Goal: Task Accomplishment & Management: Manage account settings

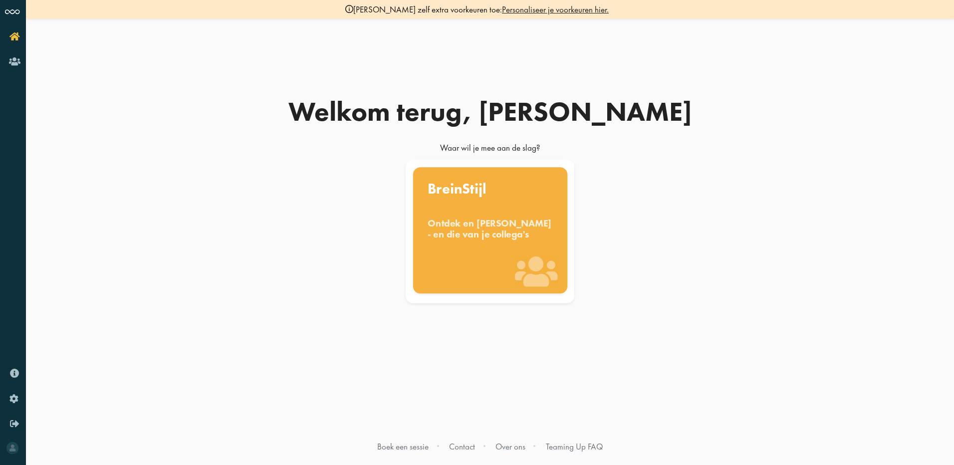
click at [477, 228] on div "Ontdek en benut jouw denkstijl - en die van je collega's" at bounding box center [490, 229] width 125 height 22
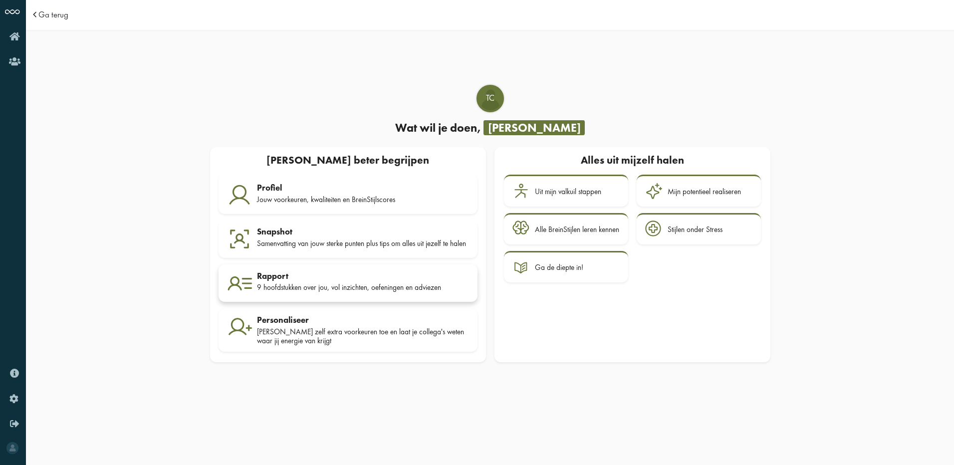
click at [291, 273] on link "Rapport 9 hoofdstukken over jou, vol inzichten, oefeningen en adviezen" at bounding box center [348, 284] width 259 height 38
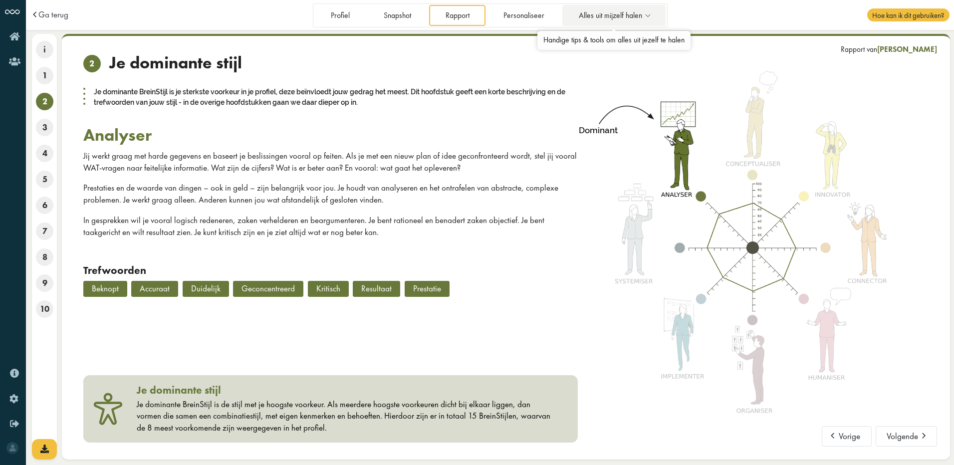
click at [631, 16] on span "Alles uit mijzelf halen" at bounding box center [610, 15] width 63 height 8
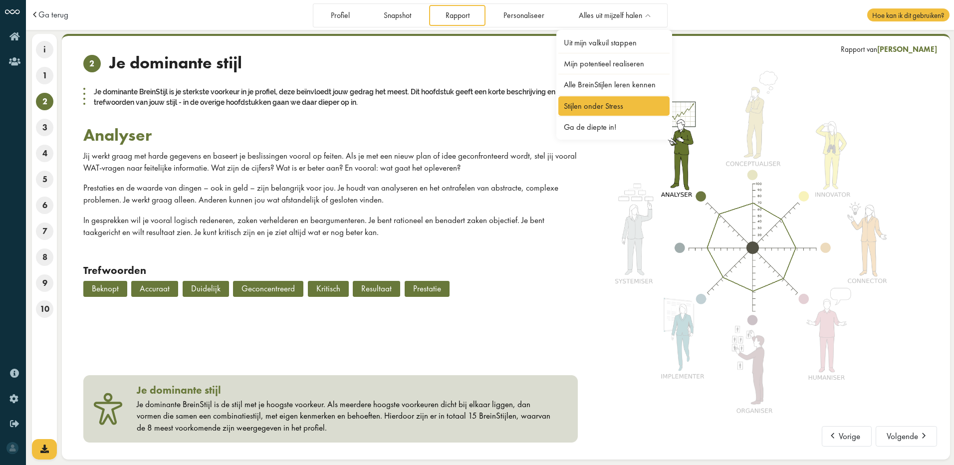
click at [621, 98] on link "Stijlen onder Stress" at bounding box center [614, 105] width 112 height 19
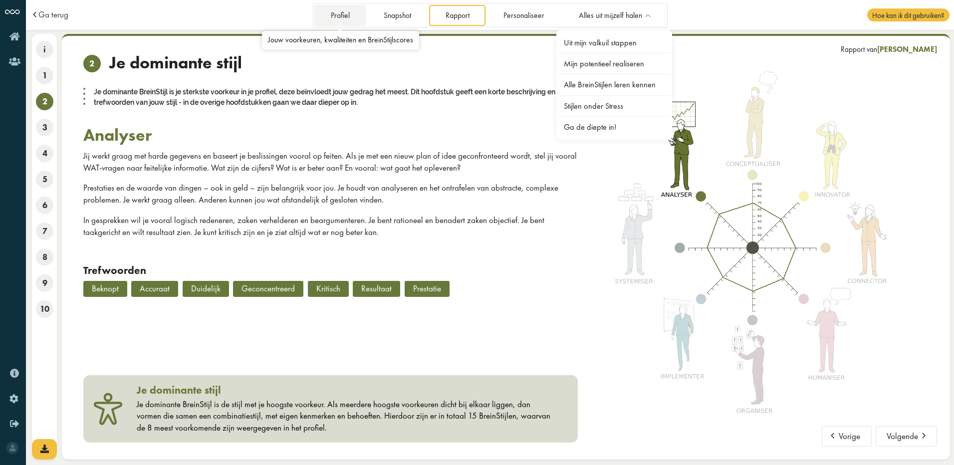
click at [350, 16] on link "Profiel" at bounding box center [339, 15] width 51 height 20
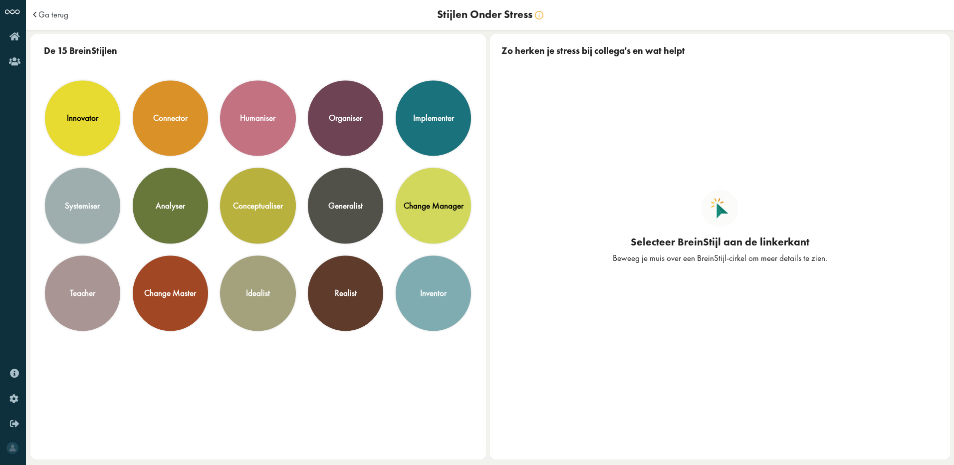
click at [36, 10] on span at bounding box center [36, 14] width 10 height 8
click at [38, 13] on span "Ga terug" at bounding box center [53, 14] width 30 height 8
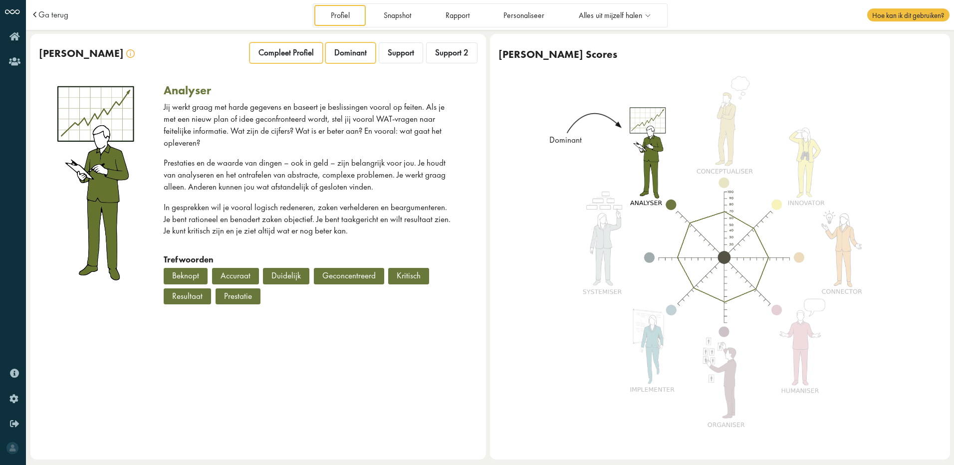
click at [291, 46] on div "Compleet Profiel" at bounding box center [286, 52] width 73 height 21
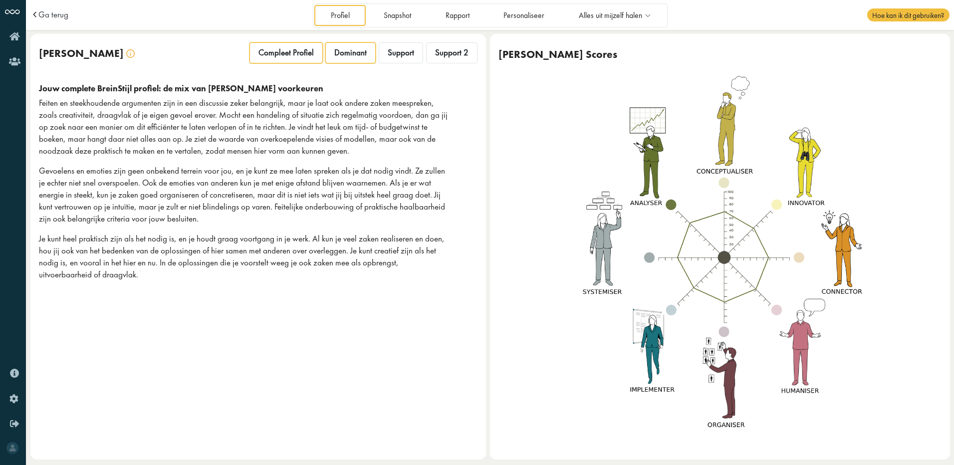
click at [351, 50] on span "Dominant" at bounding box center [350, 52] width 32 height 10
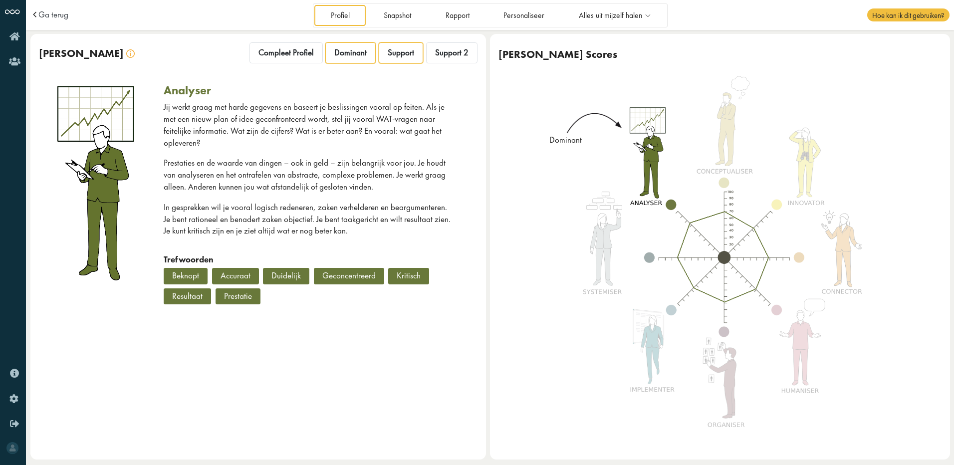
click at [395, 57] on span "Support" at bounding box center [401, 52] width 26 height 10
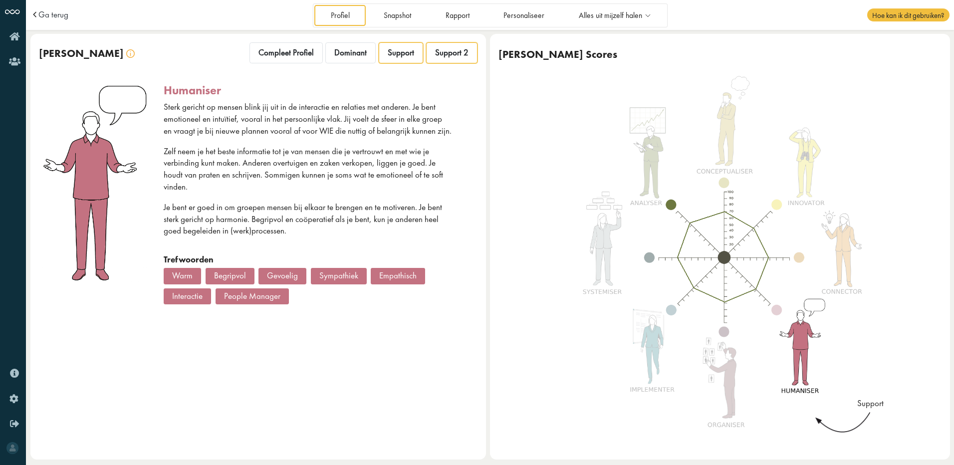
click at [443, 58] on span "Support 2" at bounding box center [451, 52] width 33 height 10
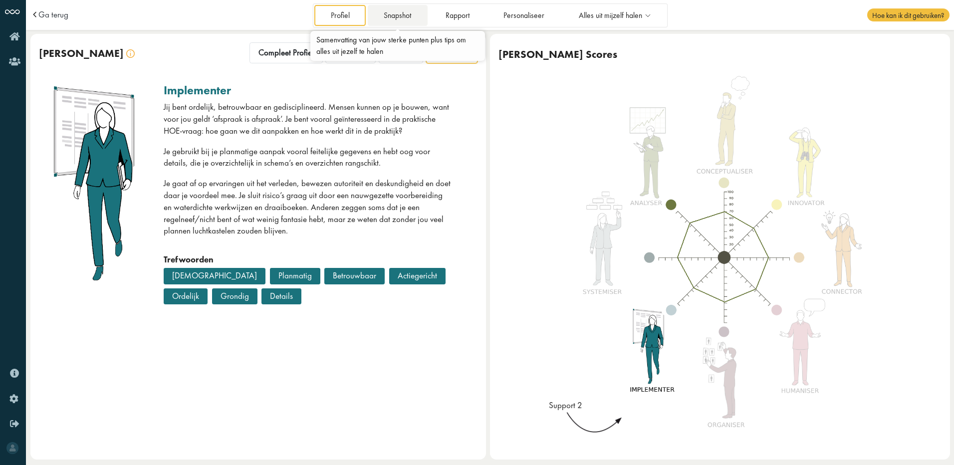
click at [401, 13] on link "Snapshot" at bounding box center [398, 15] width 60 height 20
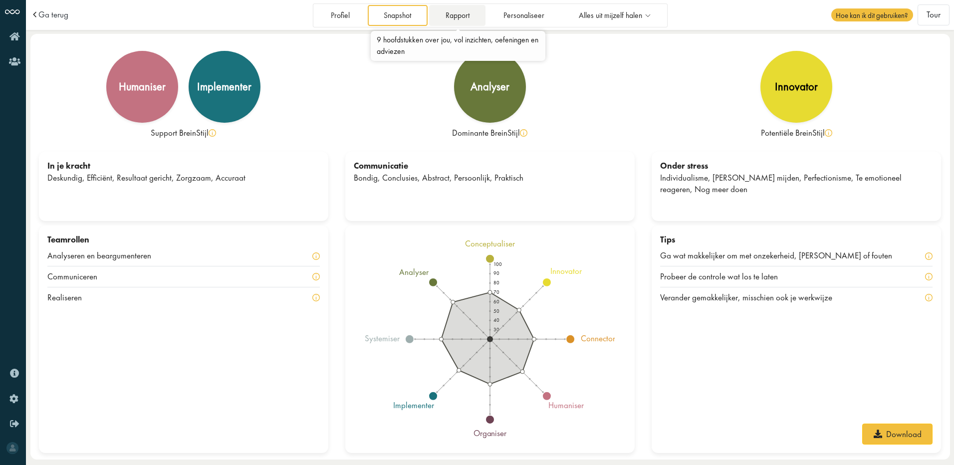
click at [471, 15] on link "Rapport" at bounding box center [457, 15] width 56 height 20
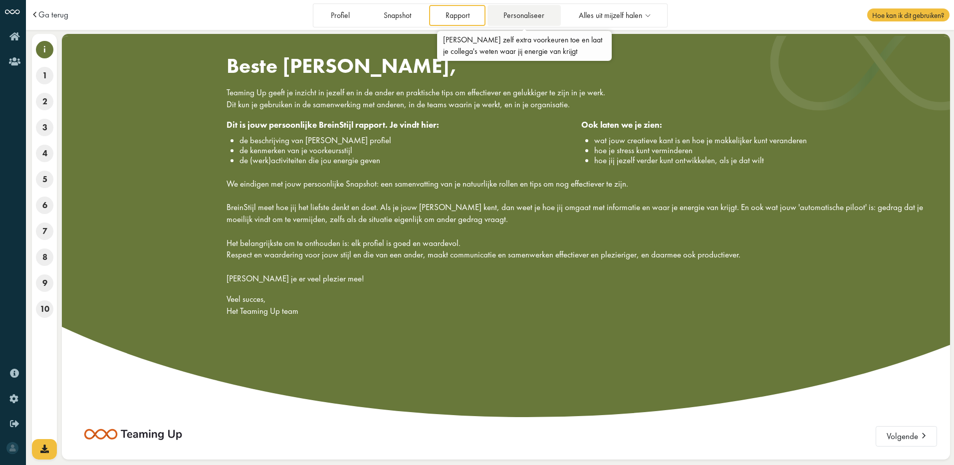
click at [521, 15] on link "Personaliseer" at bounding box center [524, 15] width 73 height 20
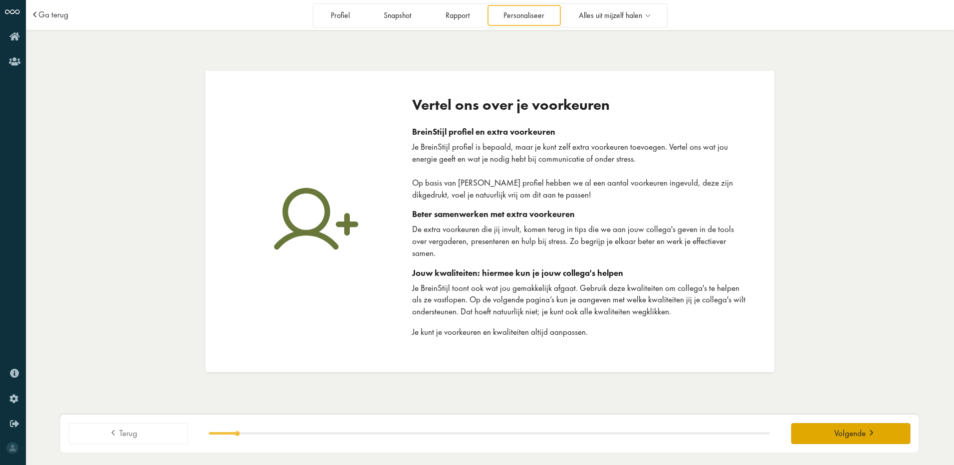
click at [865, 434] on span "Volgende" at bounding box center [849, 433] width 31 height 10
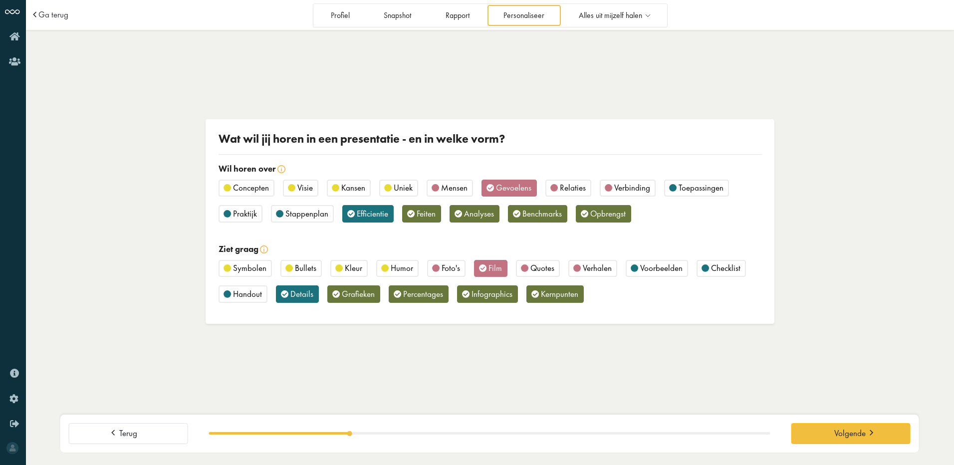
click at [268, 185] on span "Concepten" at bounding box center [251, 187] width 36 height 11
click at [302, 184] on span "Visie" at bounding box center [304, 187] width 15 height 11
click at [347, 184] on span "Kansen" at bounding box center [353, 187] width 24 height 11
click at [478, 216] on span "Analyses" at bounding box center [479, 213] width 30 height 11
click at [355, 189] on span "Kansen" at bounding box center [353, 187] width 24 height 11
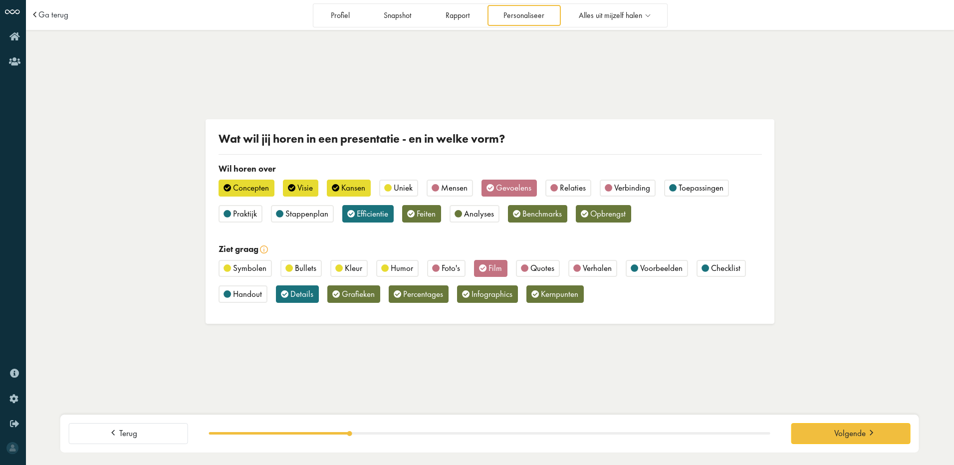
click at [537, 216] on span "Benchmarks" at bounding box center [542, 213] width 39 height 11
click at [288, 212] on span "Stappenplan" at bounding box center [306, 213] width 43 height 11
click at [345, 293] on span "Grafieken" at bounding box center [358, 293] width 33 height 11
click at [427, 294] on span "Percentages" at bounding box center [423, 293] width 40 height 11
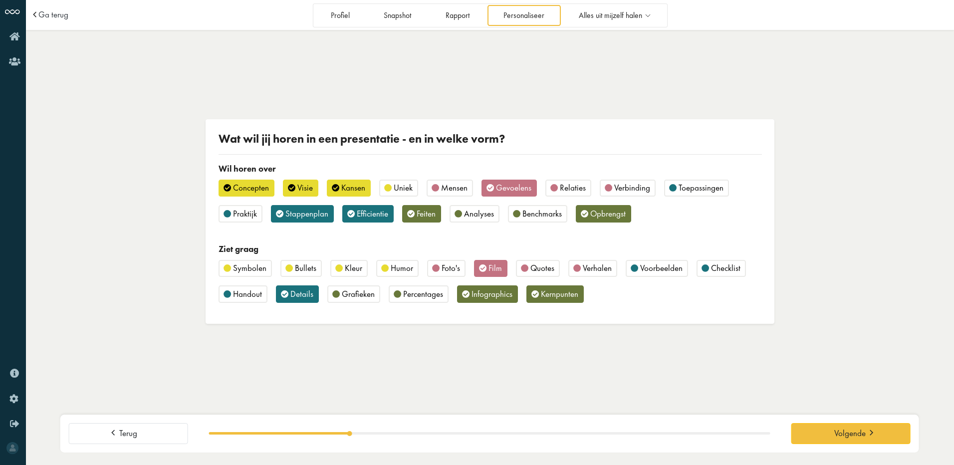
click at [485, 266] on icon at bounding box center [482, 269] width 7 height 10
click at [651, 267] on span "Voorbeelden" at bounding box center [661, 268] width 42 height 11
click at [724, 266] on span "Checklist" at bounding box center [725, 268] width 29 height 11
click at [238, 294] on span "Handout" at bounding box center [247, 293] width 29 height 11
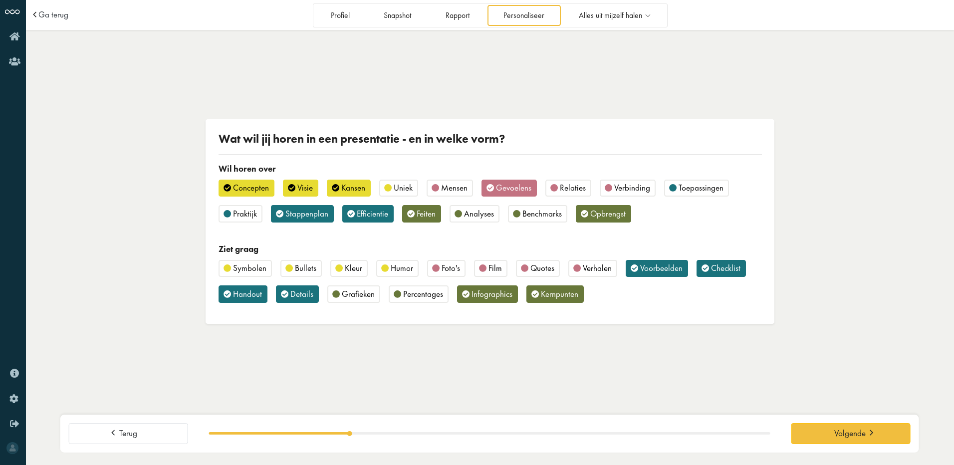
click at [295, 264] on span "Bullets" at bounding box center [305, 268] width 21 height 11
click at [440, 269] on div "Foto's" at bounding box center [446, 268] width 38 height 17
click at [335, 272] on icon at bounding box center [338, 269] width 7 height 10
click at [835, 421] on div "Terug 25 % compleet. Ga zo door! Volgende" at bounding box center [489, 434] width 859 height 38
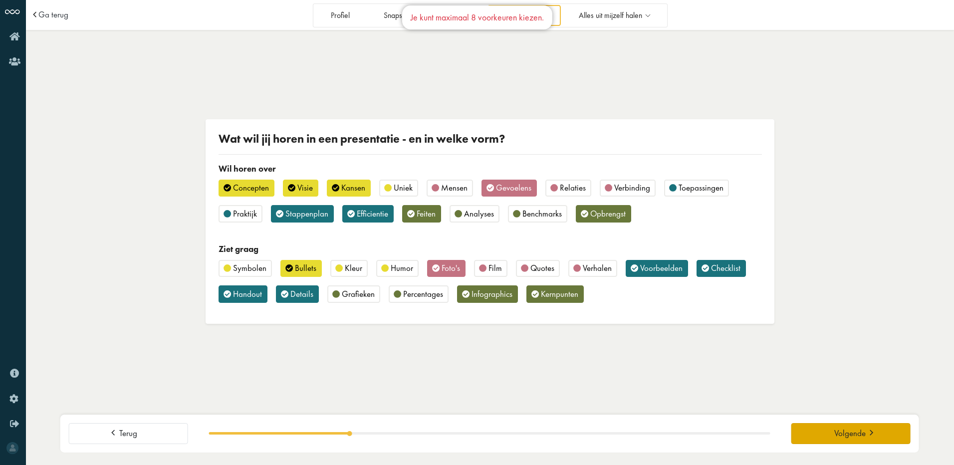
click at [838, 429] on span "Volgende" at bounding box center [849, 433] width 31 height 10
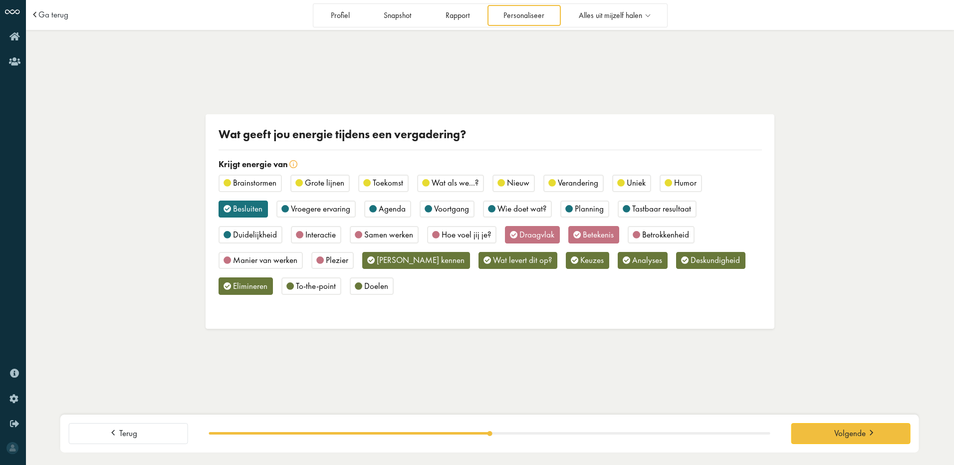
click at [242, 184] on span "Brainstormen" at bounding box center [254, 182] width 43 height 11
click at [373, 186] on span "Toekomst" at bounding box center [388, 182] width 30 height 11
click at [423, 176] on div "Wat als we...?" at bounding box center [450, 183] width 67 height 17
click at [505, 213] on span "Wie doet wat?" at bounding box center [522, 208] width 49 height 11
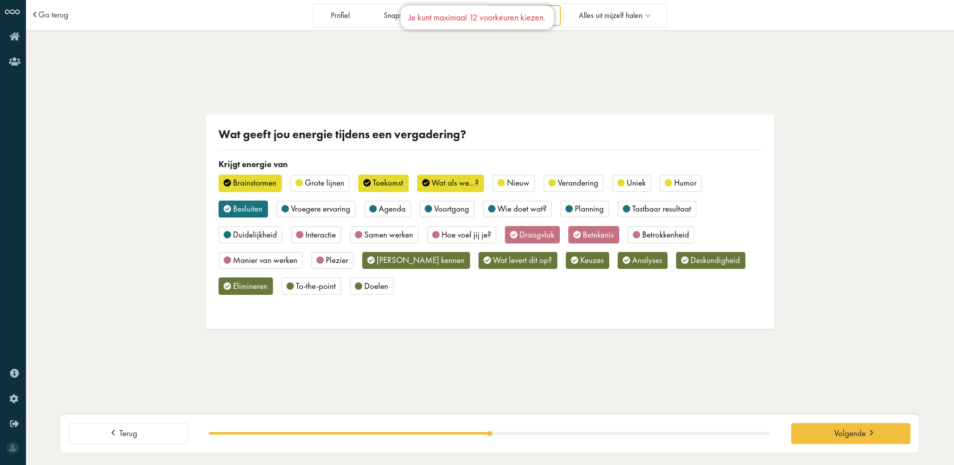
click at [512, 211] on span "Wie doet wat?" at bounding box center [522, 208] width 49 height 11
click at [632, 260] on span "Analyses" at bounding box center [647, 260] width 30 height 11
click at [242, 283] on span "Elimineren" at bounding box center [250, 285] width 34 height 11
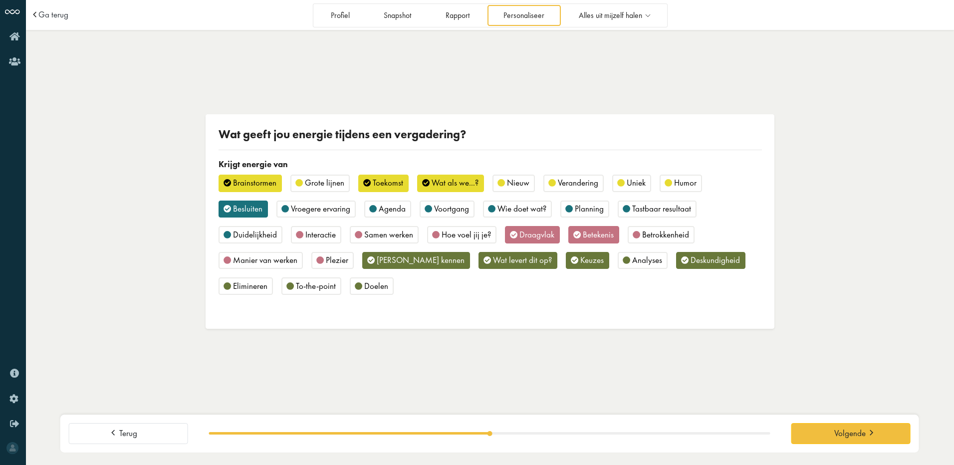
click at [522, 183] on span "Nieuw" at bounding box center [518, 182] width 22 height 11
click at [388, 205] on span "Agenda" at bounding box center [392, 208] width 27 height 11
click at [531, 238] on span "Draagvlak" at bounding box center [537, 234] width 35 height 11
click at [577, 237] on icon at bounding box center [576, 235] width 7 height 10
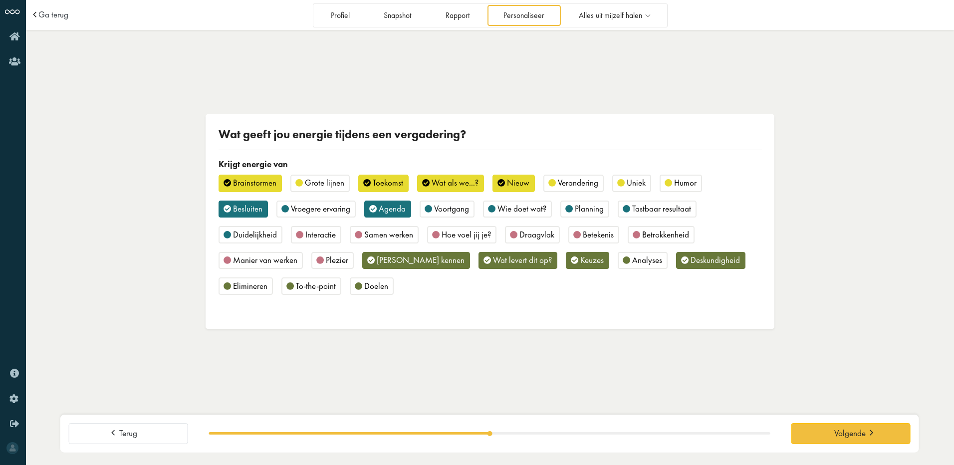
drag, startPoint x: 675, startPoint y: 260, endPoint x: 659, endPoint y: 261, distance: 15.5
click at [691, 260] on span "Deskundigheid" at bounding box center [715, 260] width 49 height 11
click at [580, 262] on span "Keuzes" at bounding box center [591, 260] width 23 height 11
drag, startPoint x: 493, startPoint y: 258, endPoint x: 441, endPoint y: 255, distance: 52.0
click at [493, 258] on span "Wat levert dit op?" at bounding box center [522, 260] width 59 height 11
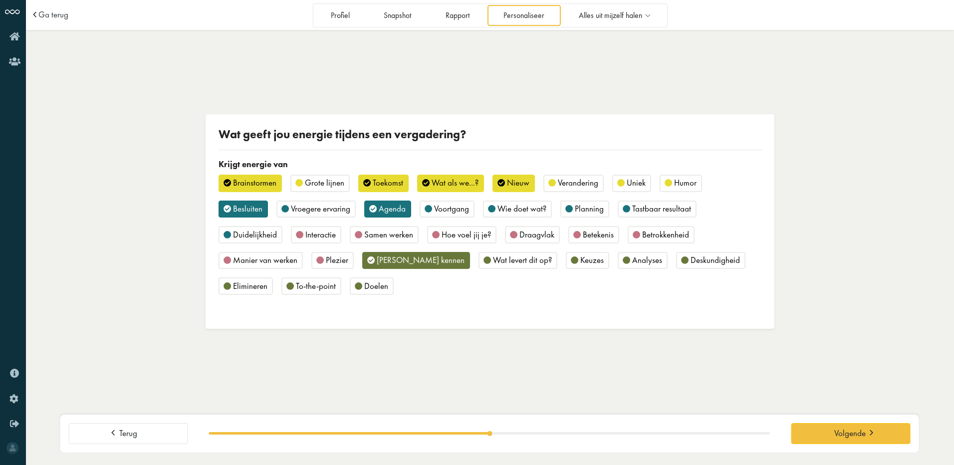
click at [433, 254] on div "Brainstormen Grote lijnen Toekomst Wat als we...? Nieuw Verandering Uniek Humor…" at bounding box center [490, 239] width 543 height 129
drag, startPoint x: 420, startPoint y: 261, endPoint x: 427, endPoint y: 253, distance: 10.9
click at [420, 262] on span "Risico's kennen" at bounding box center [421, 260] width 88 height 11
click at [526, 215] on div "Wie doet wat?" at bounding box center [517, 209] width 69 height 17
click at [648, 209] on span "Tastbaar resultaat" at bounding box center [661, 208] width 59 height 11
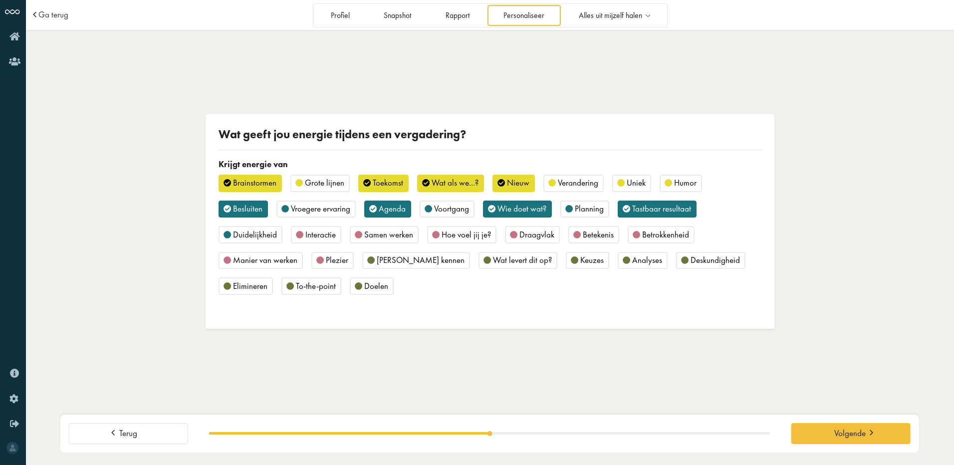
click at [382, 238] on span "Samen werken" at bounding box center [388, 234] width 49 height 11
click at [665, 240] on div "Betrokkenheid" at bounding box center [661, 234] width 67 height 17
click at [580, 263] on span "Keuzes" at bounding box center [591, 260] width 23 height 11
click at [691, 262] on span "Deskundigheid" at bounding box center [715, 260] width 49 height 11
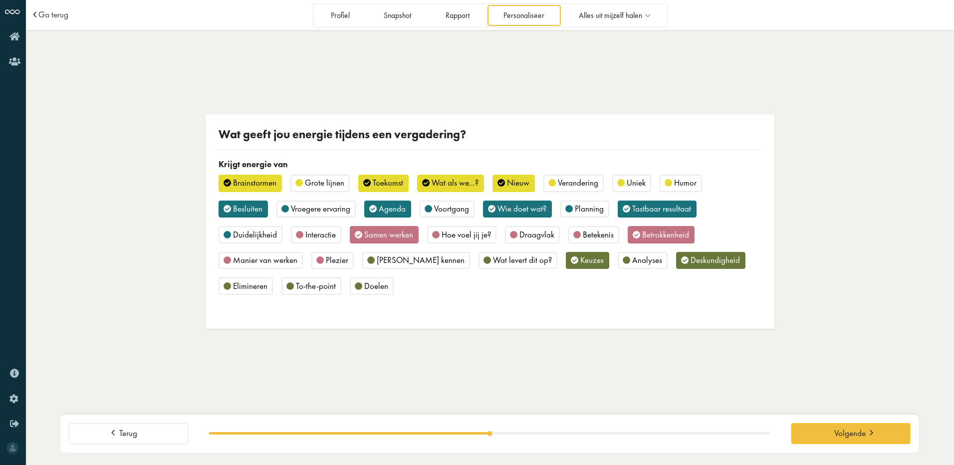
click at [294, 289] on div "To-the-point" at bounding box center [311, 285] width 60 height 17
click at [394, 326] on div "Wat geeft jou energie tijdens een vergadering? Krijgt energie van Brainstormen …" at bounding box center [490, 221] width 569 height 215
click at [851, 439] on button "Volgende" at bounding box center [850, 433] width 119 height 21
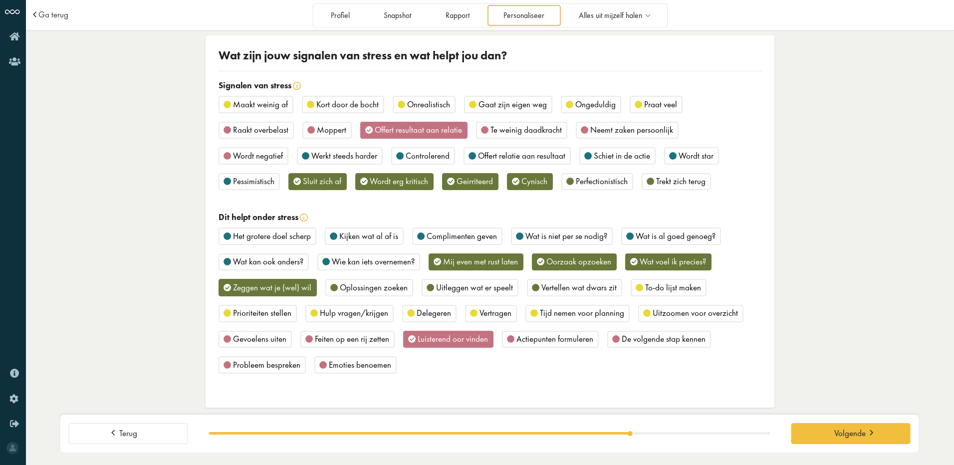
click at [301, 179] on div "Sluit zich af" at bounding box center [317, 181] width 58 height 17
click at [250, 161] on span "Wordt negatief" at bounding box center [258, 155] width 50 height 11
click at [247, 182] on span "Pessimistisch" at bounding box center [253, 181] width 41 height 11
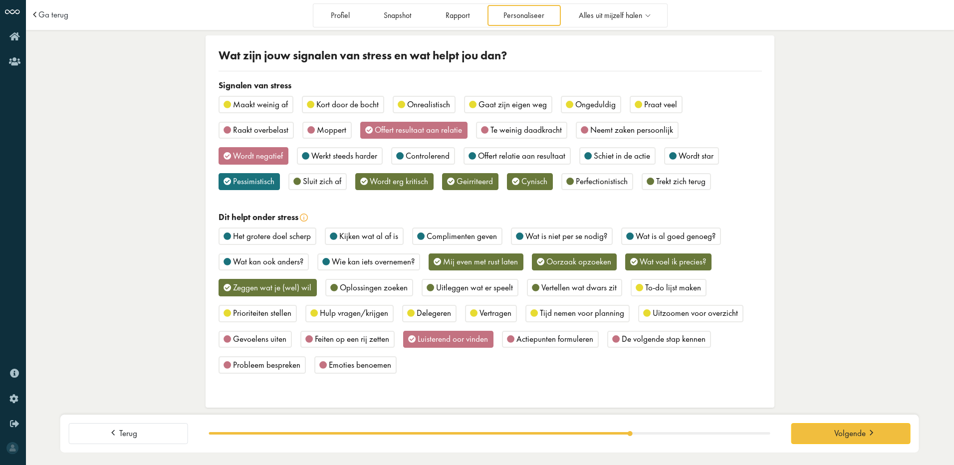
click at [320, 130] on span "Moppert" at bounding box center [331, 129] width 29 height 11
click at [608, 102] on span "Ongeduldig" at bounding box center [595, 104] width 40 height 11
click at [299, 101] on div "Maakt weinig af Kort door de bocht Onrealistisch Gaat zijn eigen weg Ongeduldig…" at bounding box center [490, 147] width 543 height 103
click at [345, 101] on span "Kort door de bocht" at bounding box center [347, 104] width 62 height 11
click at [574, 239] on span "Wat is niet per se nodig?" at bounding box center [567, 236] width 82 height 11
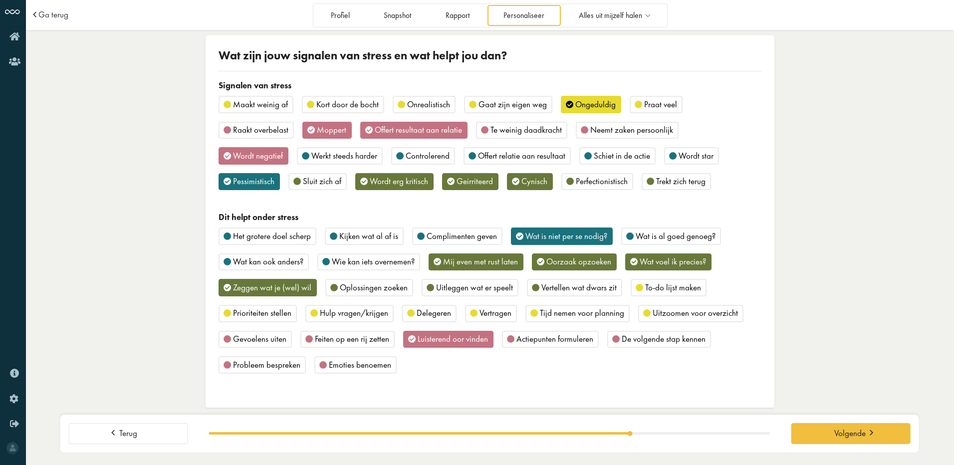
click at [660, 240] on span "Wat is al goed genoeg?" at bounding box center [676, 236] width 80 height 11
click at [664, 234] on span "Wat is al goed genoeg?" at bounding box center [676, 236] width 80 height 11
click at [268, 257] on span "Wat kan ook anders?" at bounding box center [268, 261] width 70 height 11
click at [388, 286] on span "Oplossingen zoeken" at bounding box center [374, 287] width 68 height 11
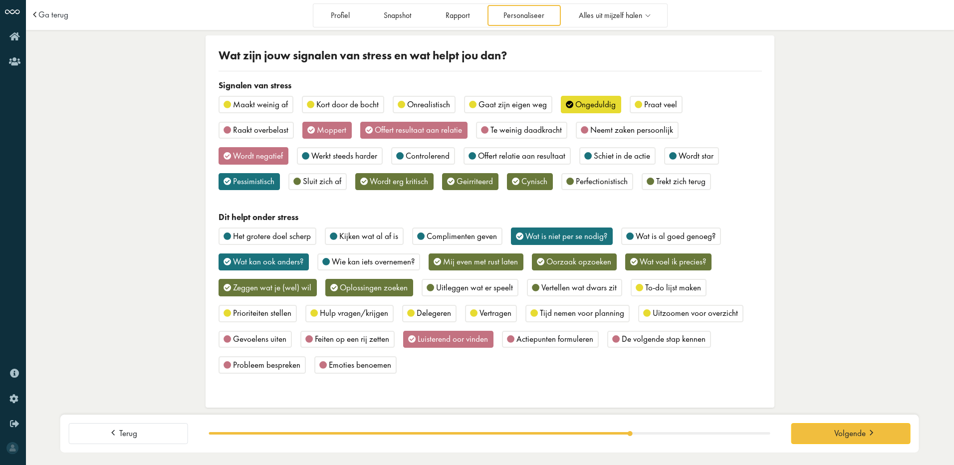
click at [476, 264] on span "Mij even met rust laten" at bounding box center [480, 261] width 75 height 11
click at [435, 311] on span "Delegeren" at bounding box center [434, 312] width 34 height 11
click at [577, 312] on span "Tijd nemen voor planning" at bounding box center [582, 312] width 84 height 11
click at [566, 264] on span "Oorzaak opzoeken" at bounding box center [578, 261] width 65 height 11
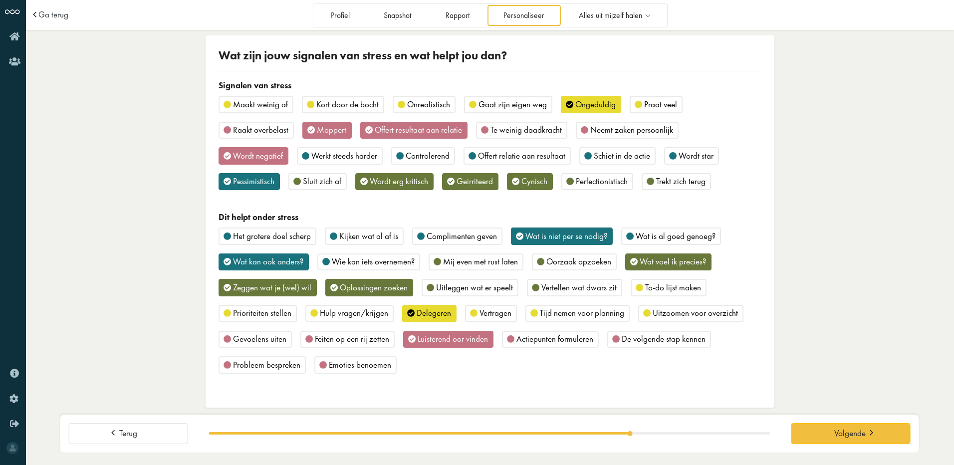
click at [696, 312] on span "Uitzoomen voor overzicht" at bounding box center [695, 312] width 85 height 11
click at [650, 265] on span "Wat voel ik precies?" at bounding box center [673, 261] width 66 height 11
click at [571, 266] on span "Oorzaak opzoeken" at bounding box center [578, 261] width 65 height 11
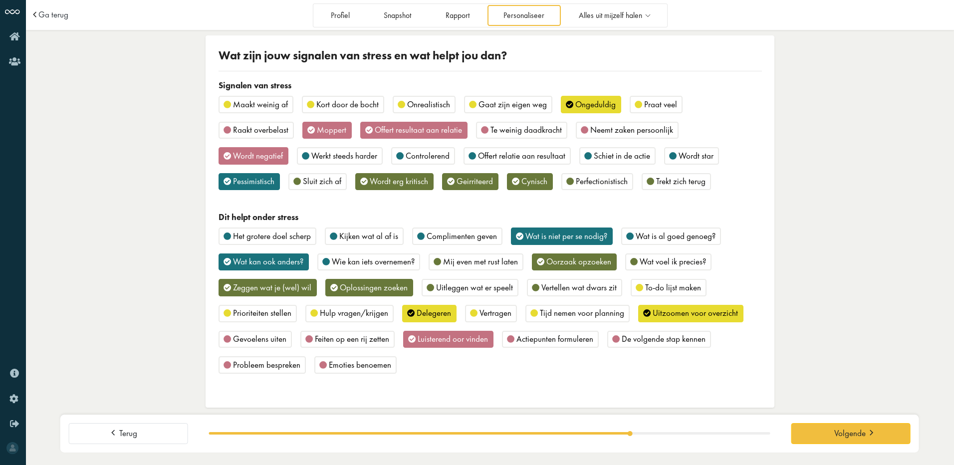
click at [542, 340] on span "Actiepunten formuleren" at bounding box center [555, 338] width 77 height 11
click at [442, 338] on span "Luisterend oor vinden" at bounding box center [453, 338] width 70 height 11
click at [554, 338] on span "Actiepunten formuleren" at bounding box center [555, 338] width 77 height 11
click at [432, 333] on span "Luisterend oor vinden" at bounding box center [453, 338] width 70 height 11
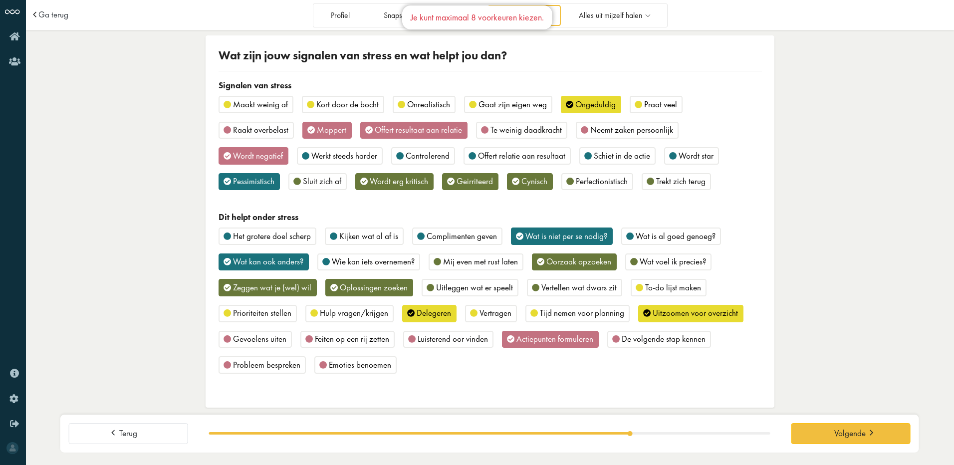
click at [248, 291] on span "Zeggen wat je (wel) wil" at bounding box center [272, 287] width 78 height 11
click at [448, 338] on span "Luisterend oor vinden" at bounding box center [453, 338] width 70 height 11
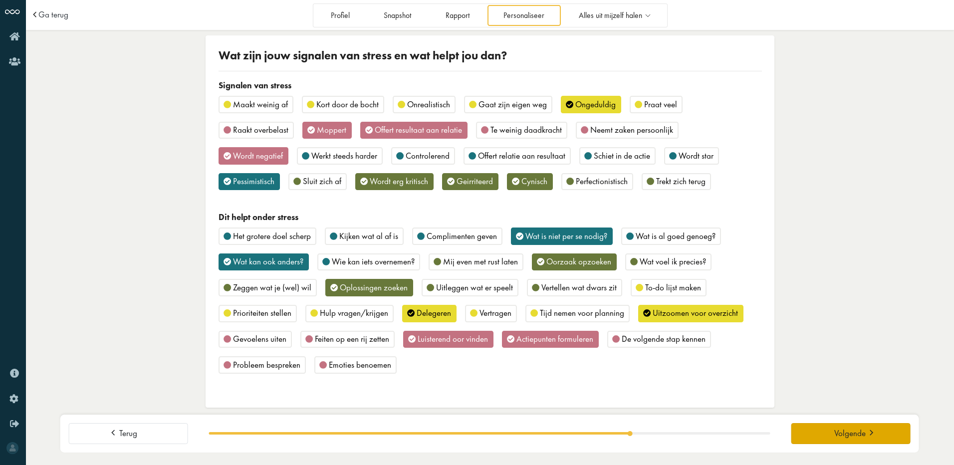
click at [831, 432] on button "Volgende" at bounding box center [850, 433] width 119 height 21
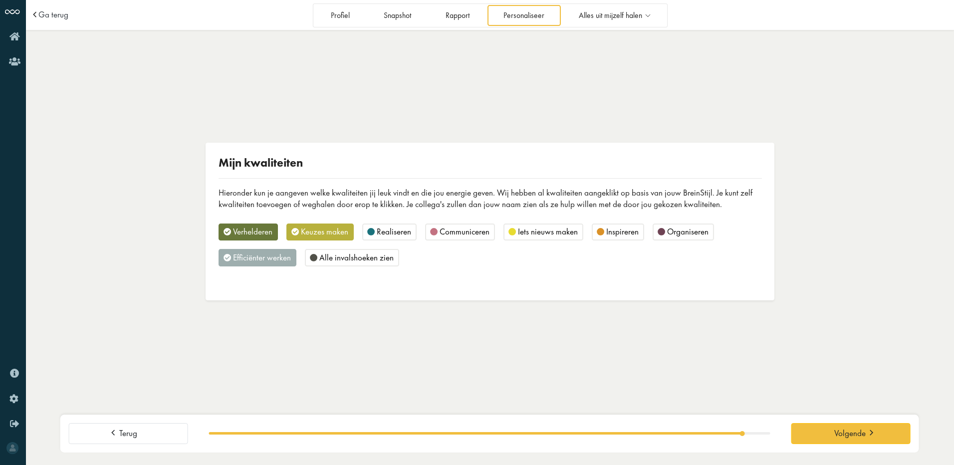
click at [613, 232] on span "Inspireren" at bounding box center [622, 231] width 32 height 11
click at [672, 237] on span "Organiseren" at bounding box center [687, 231] width 41 height 11
click at [316, 256] on icon at bounding box center [313, 258] width 7 height 10
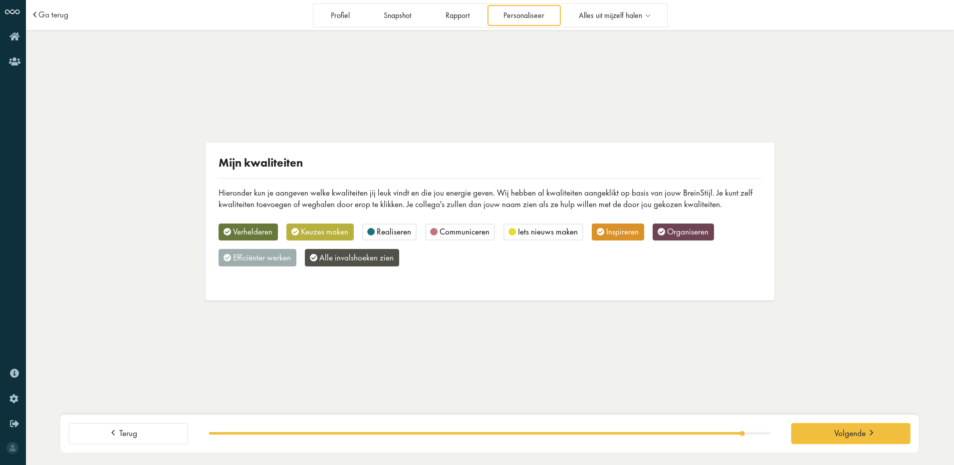
click at [514, 230] on icon at bounding box center [512, 232] width 7 height 10
click at [864, 433] on span "Volgende" at bounding box center [849, 433] width 31 height 10
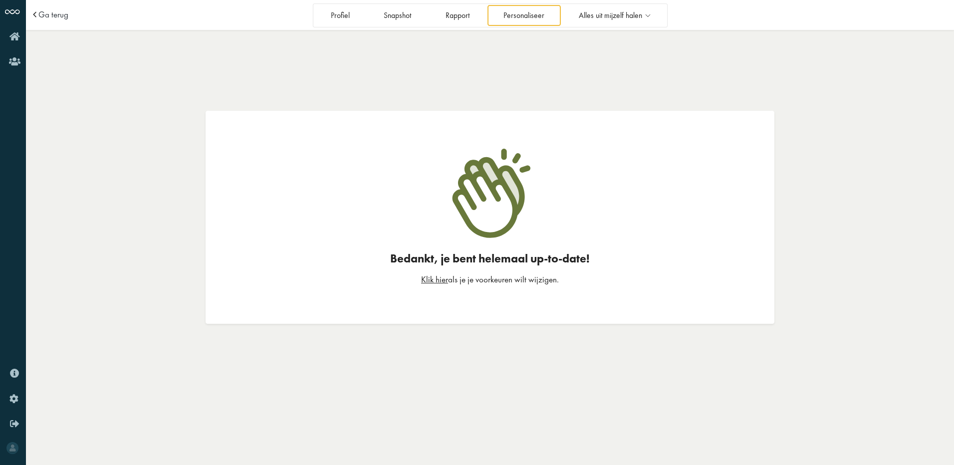
click at [433, 280] on link "Klik hier" at bounding box center [434, 279] width 27 height 11
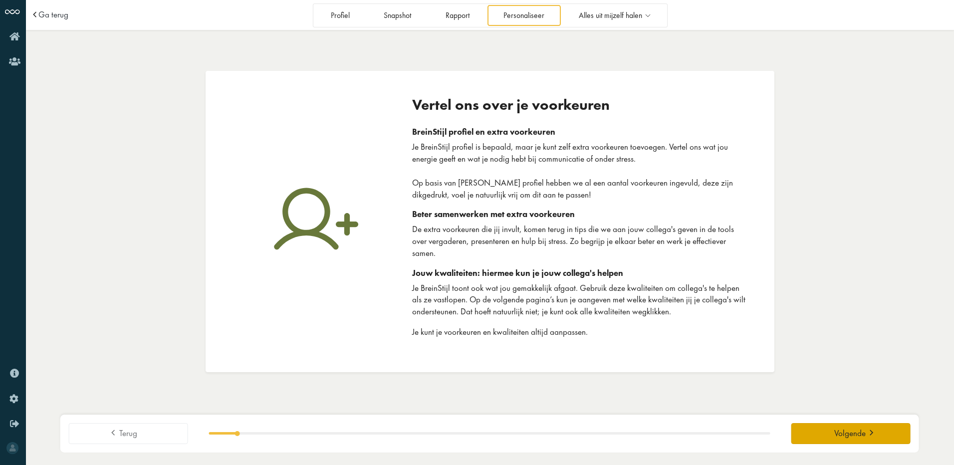
click at [838, 429] on span "Volgende" at bounding box center [849, 433] width 31 height 10
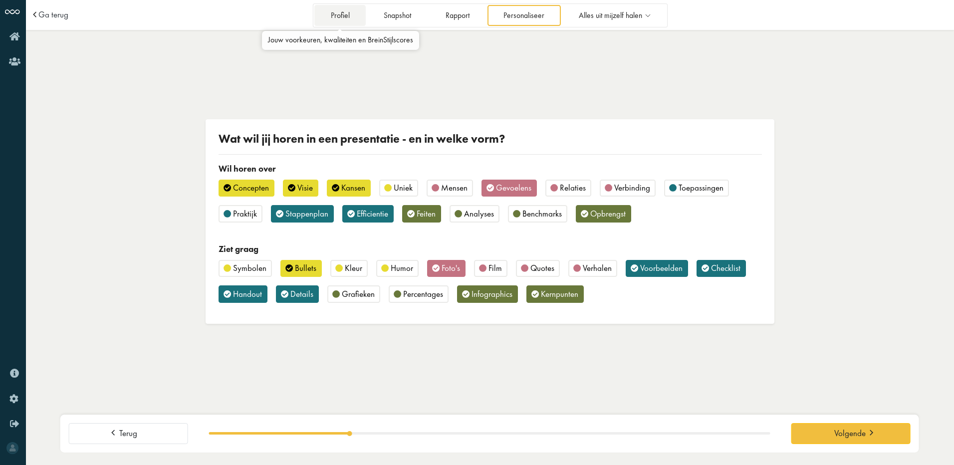
click at [331, 12] on link "Profiel" at bounding box center [339, 15] width 51 height 20
